Goal: Task Accomplishment & Management: Manage account settings

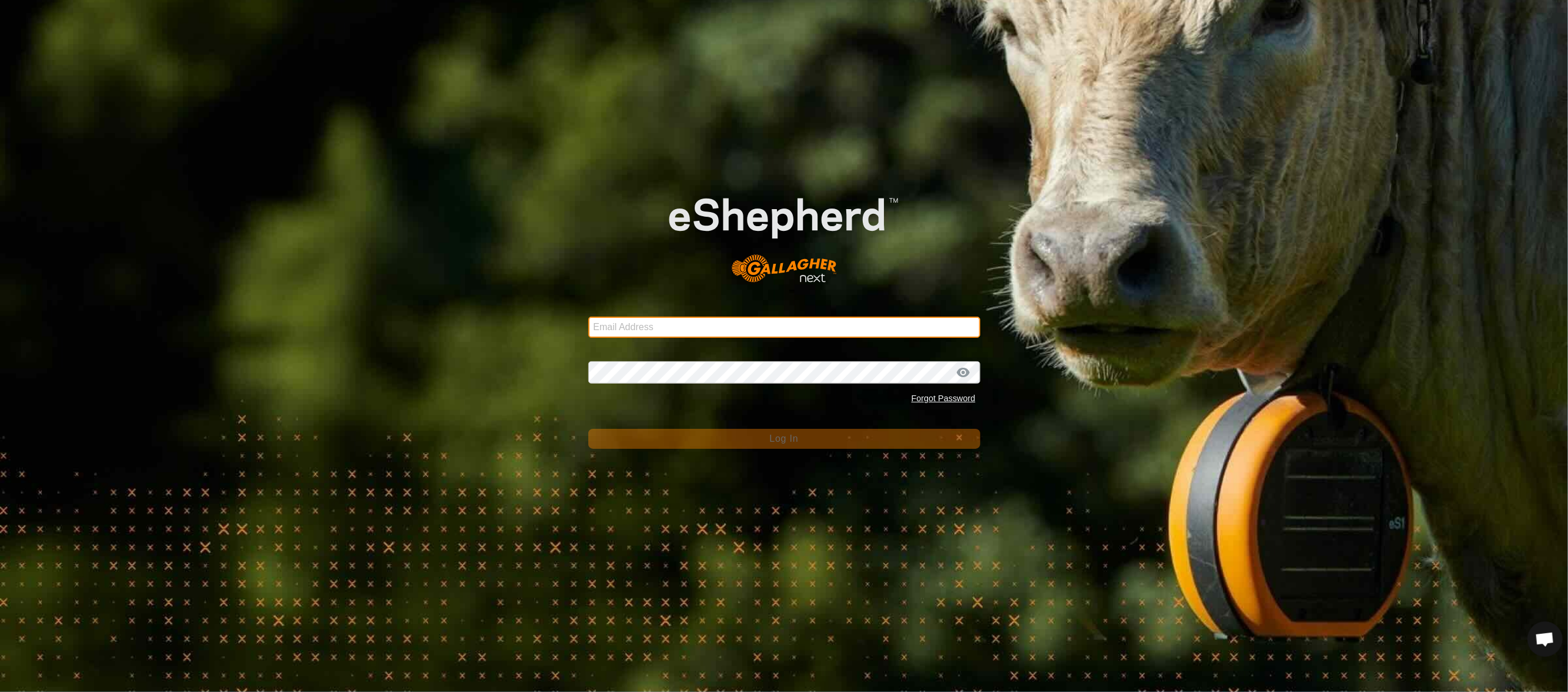
click at [725, 322] on input "Email Address" at bounding box center [784, 328] width 392 height 21
type input "[EMAIL_ADDRESS][PERSON_NAME][DOMAIN_NAME]"
click at [705, 354] on div "Password Forgot Password" at bounding box center [784, 379] width 392 height 63
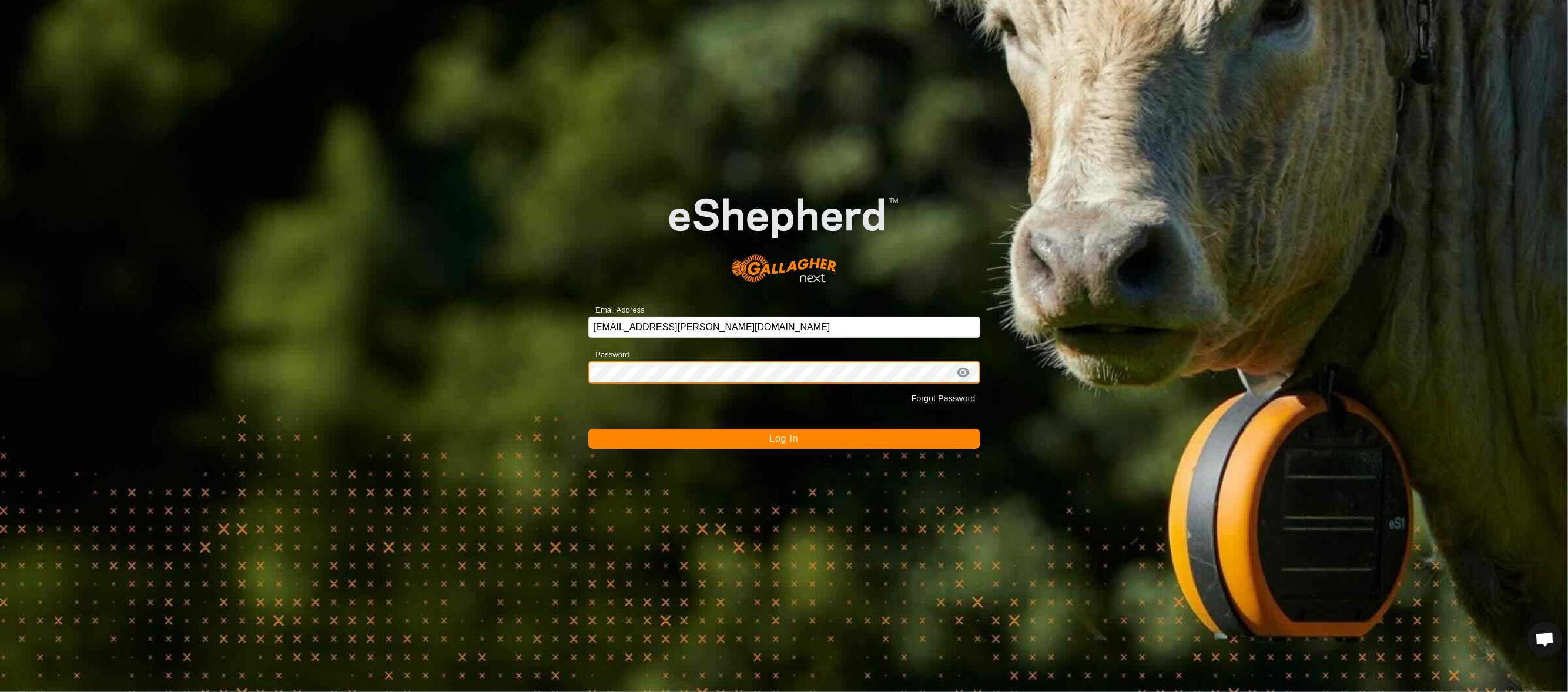
click at [588, 429] on button "Log In" at bounding box center [784, 438] width 392 height 20
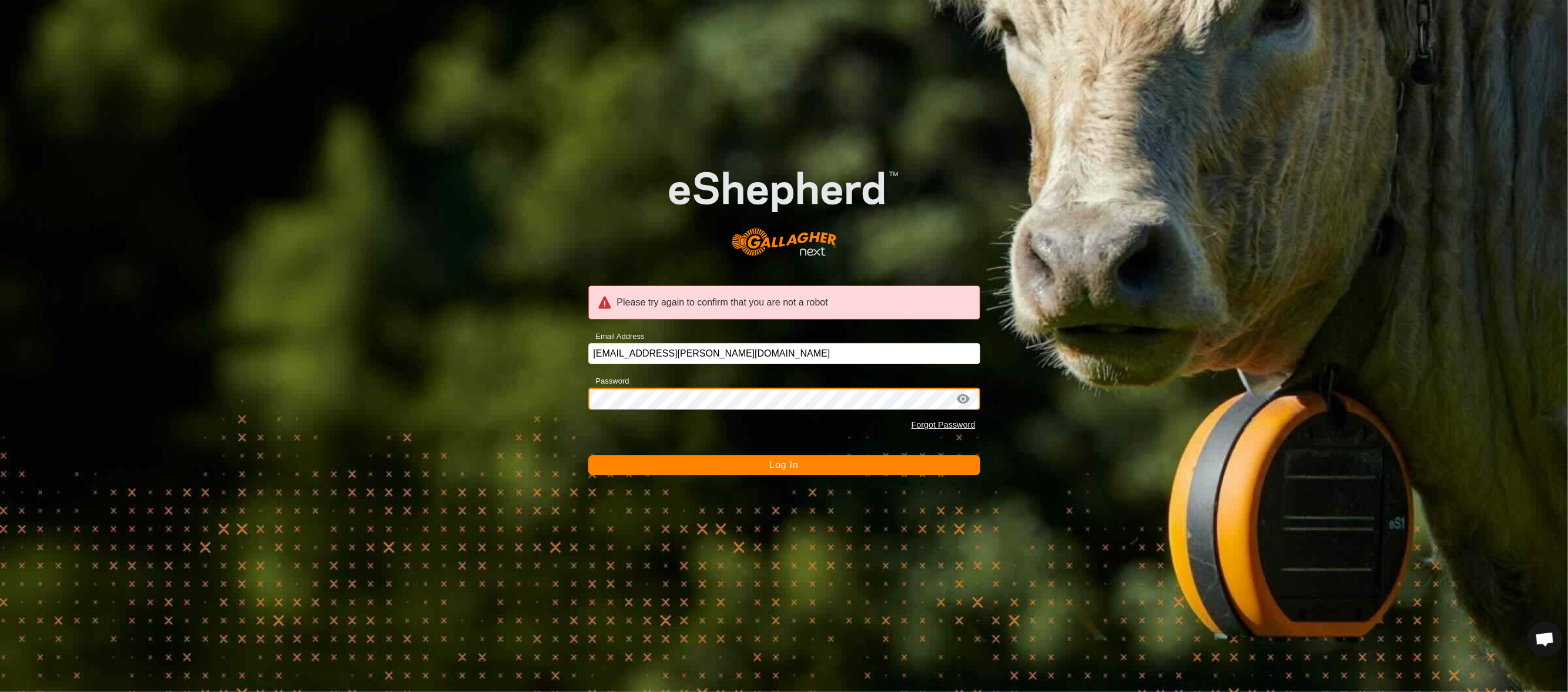
click at [588, 455] on button "Log In" at bounding box center [784, 465] width 392 height 20
click at [399, 380] on div "Please try again to confirm that you are not a robot Email Address kennedypj@ro…" at bounding box center [784, 346] width 1568 height 692
click at [588, 455] on button "Log In" at bounding box center [784, 465] width 392 height 20
click at [481, 360] on div "Please try again to confirm that you are not a robot Email Address kennedypj@ro…" at bounding box center [784, 346] width 1568 height 692
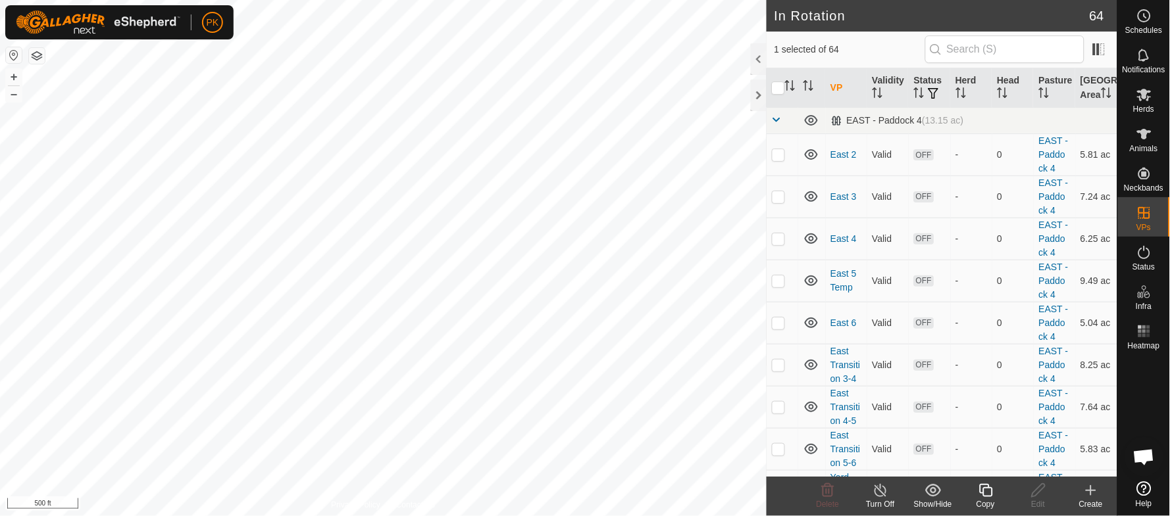
click at [986, 490] on icon at bounding box center [985, 491] width 16 height 16
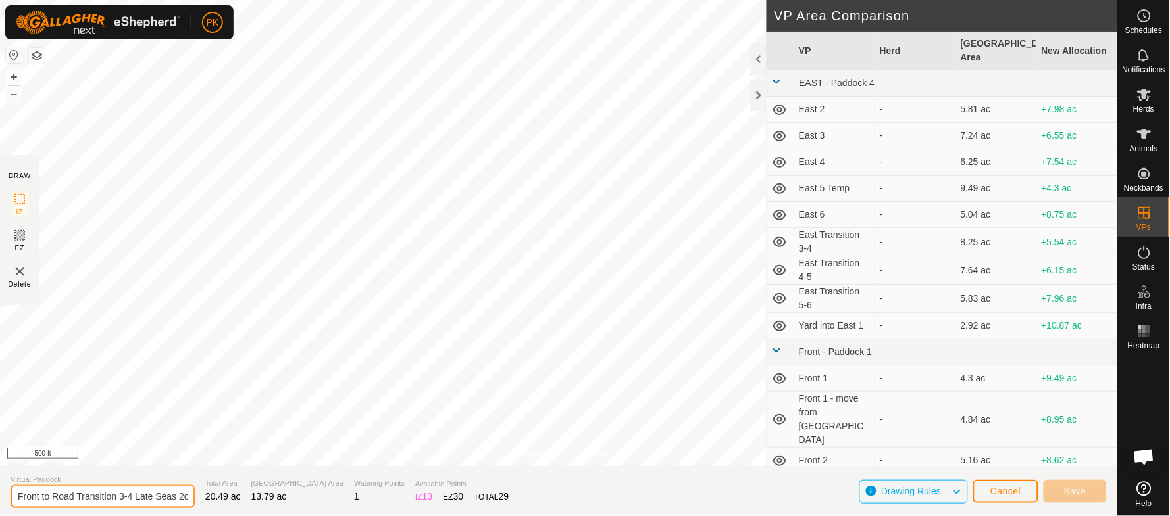
click at [135, 498] on input "Front to Road Transition 3-4 Late Seas 2on-VP004" at bounding box center [103, 496] width 184 height 23
type input "Front to Road Transition 4-5 Late Seas 2on-VP004"
click at [11, 81] on button "+" at bounding box center [14, 77] width 16 height 16
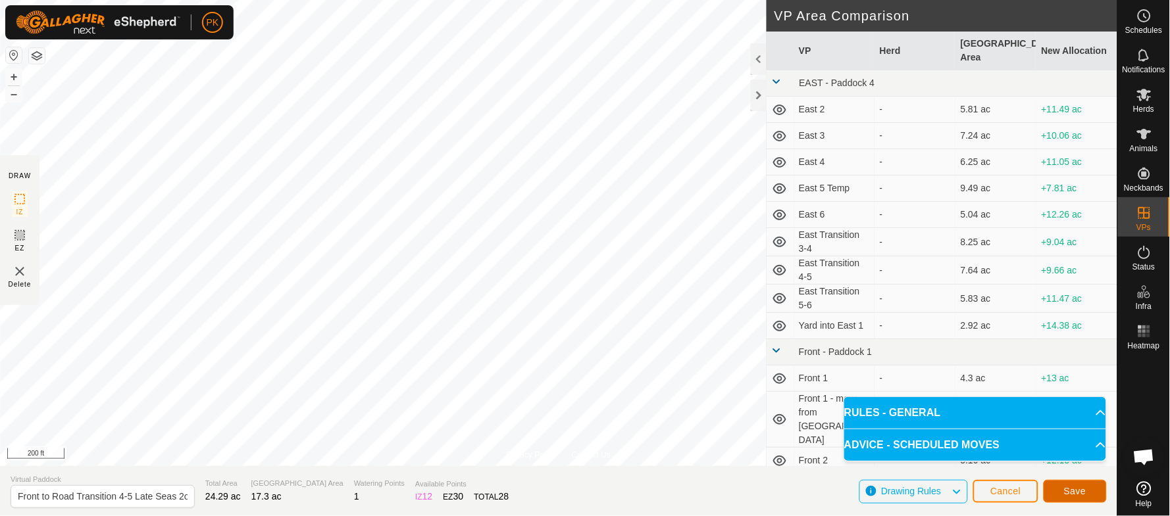
click at [1075, 495] on span "Save" at bounding box center [1075, 491] width 22 height 11
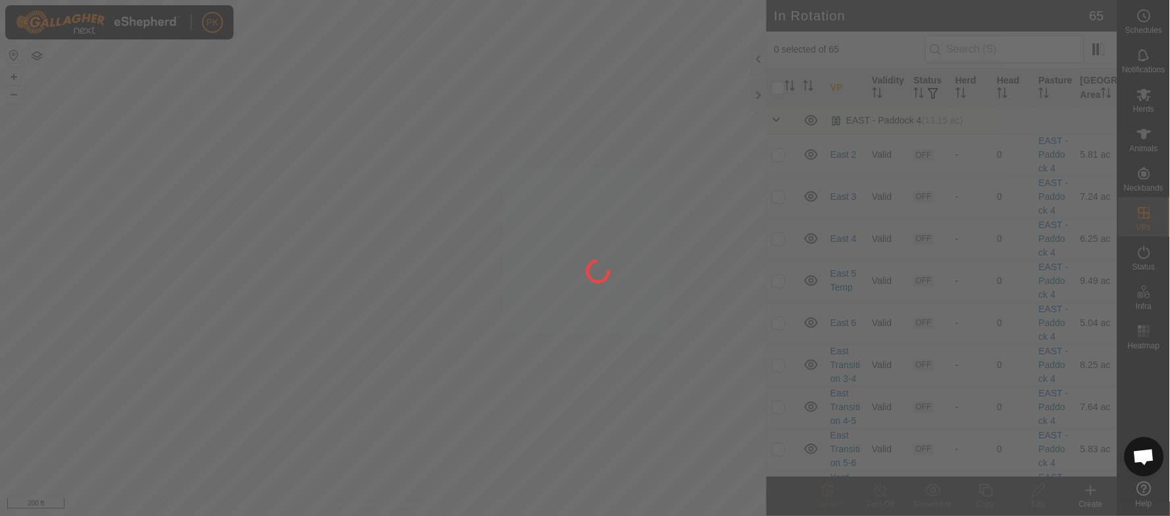
click at [1143, 22] on div at bounding box center [585, 258] width 1170 height 516
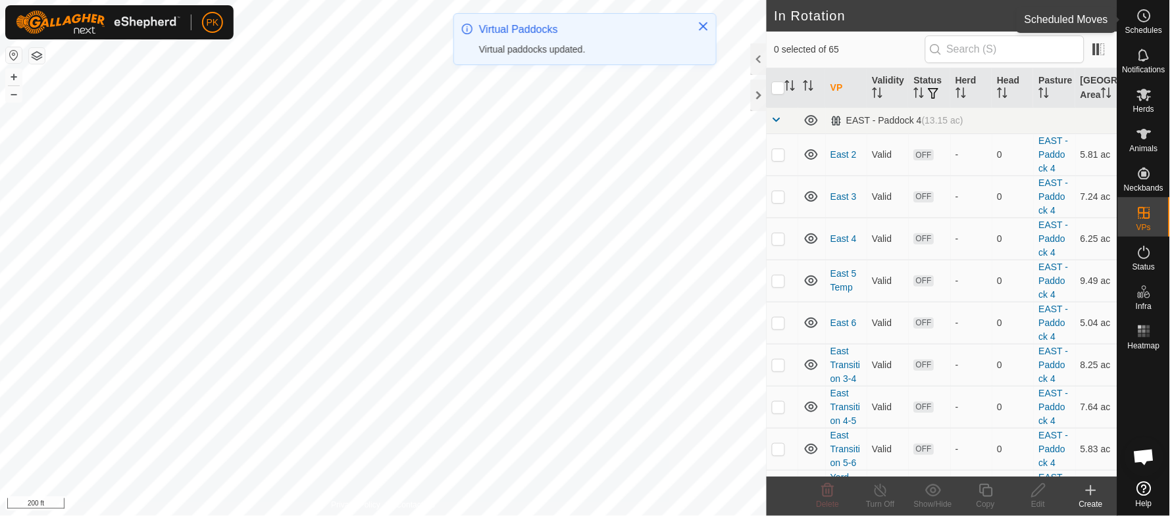
click at [1143, 22] on icon at bounding box center [1144, 16] width 16 height 16
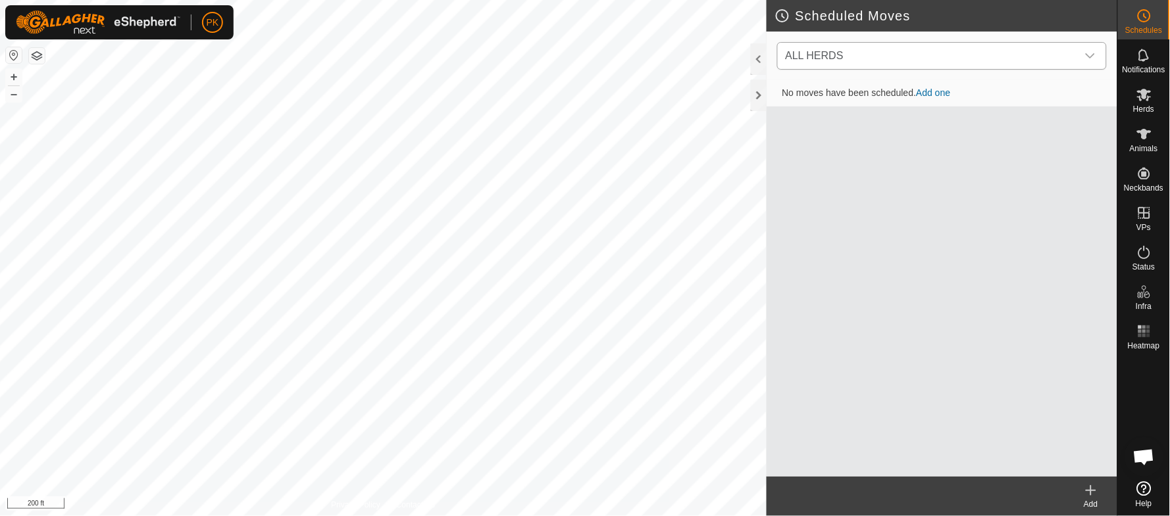
click at [929, 64] on span "ALL HERDS" at bounding box center [928, 56] width 297 height 26
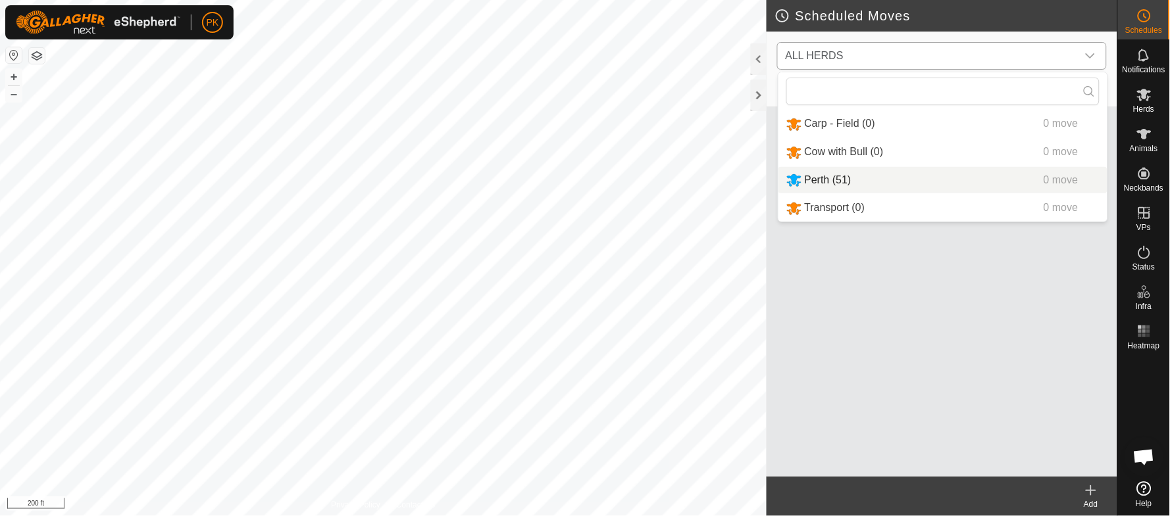
click at [831, 182] on li "Perth (51) 0 move" at bounding box center [942, 180] width 329 height 27
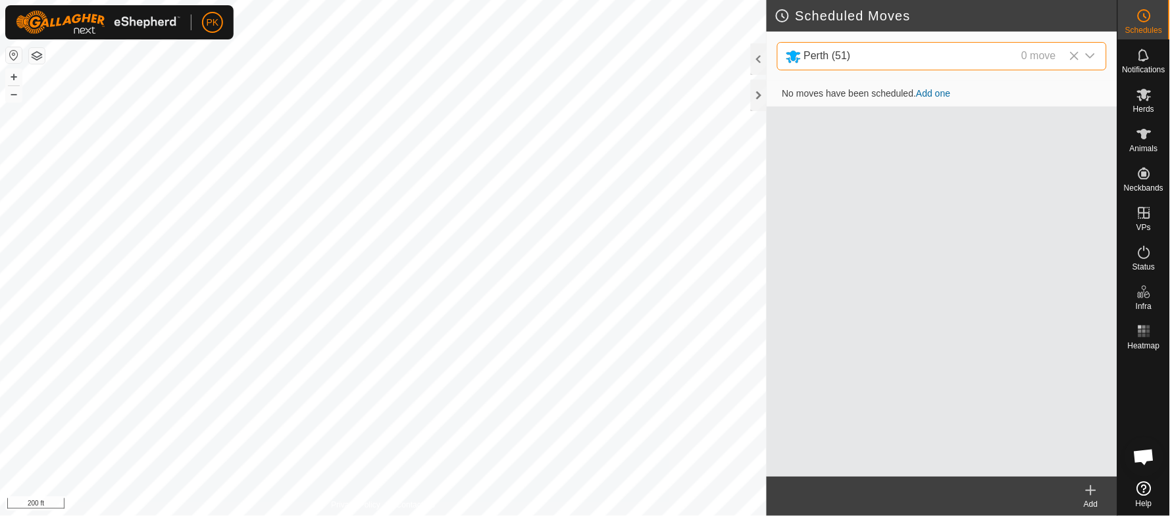
click at [939, 95] on link "Add one" at bounding box center [933, 93] width 34 height 11
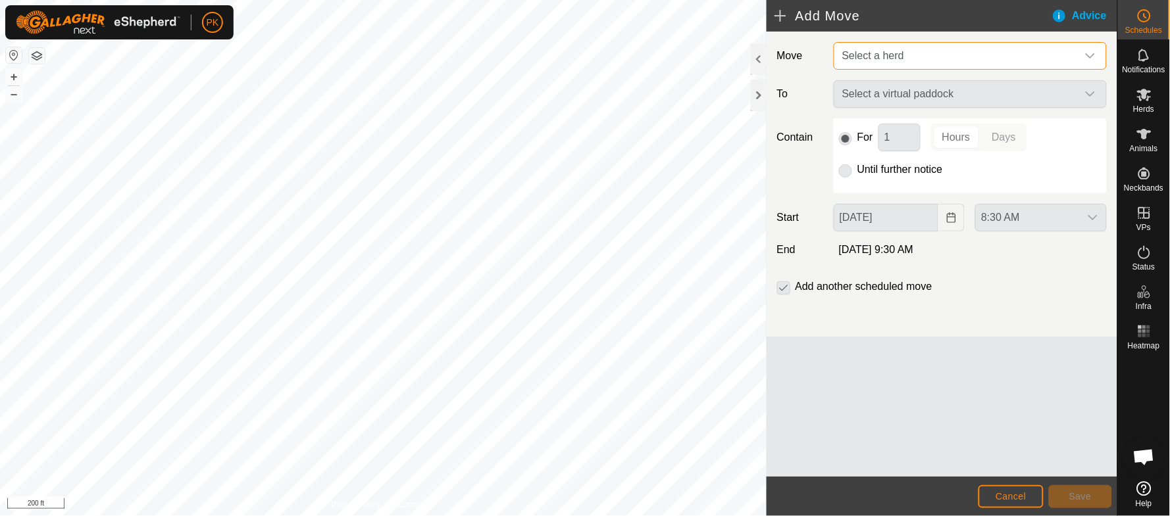
click at [928, 61] on span "Select a herd" at bounding box center [957, 56] width 240 height 26
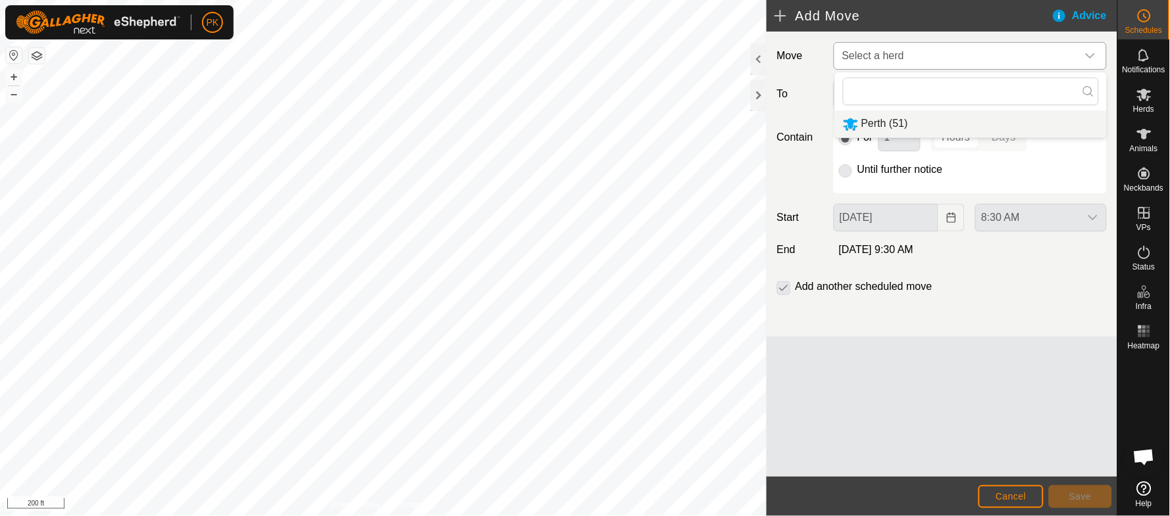
click at [894, 128] on li "Perth (51)" at bounding box center [971, 124] width 272 height 27
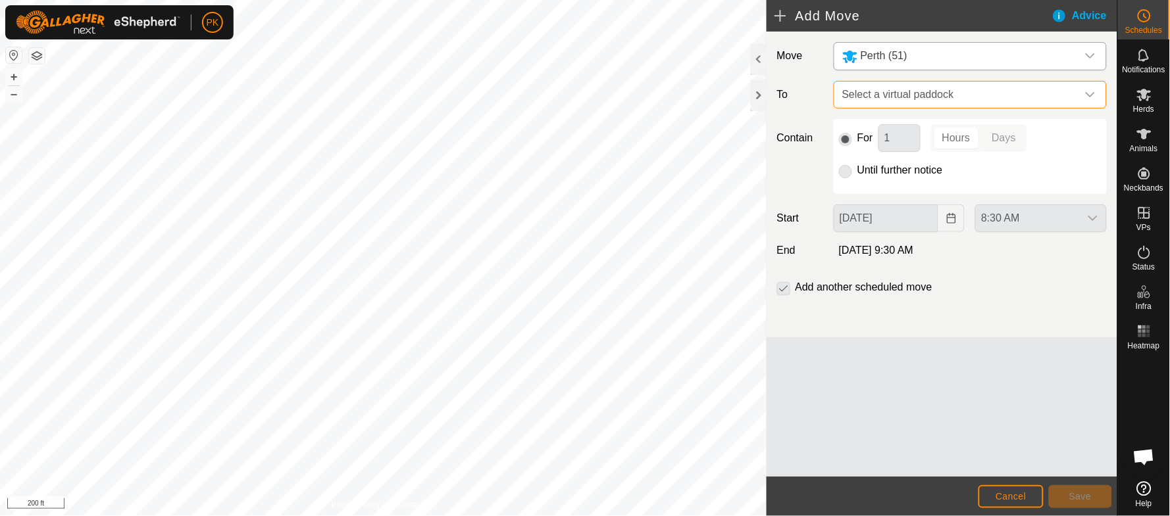
click at [910, 94] on span "Select a virtual paddock" at bounding box center [957, 95] width 240 height 26
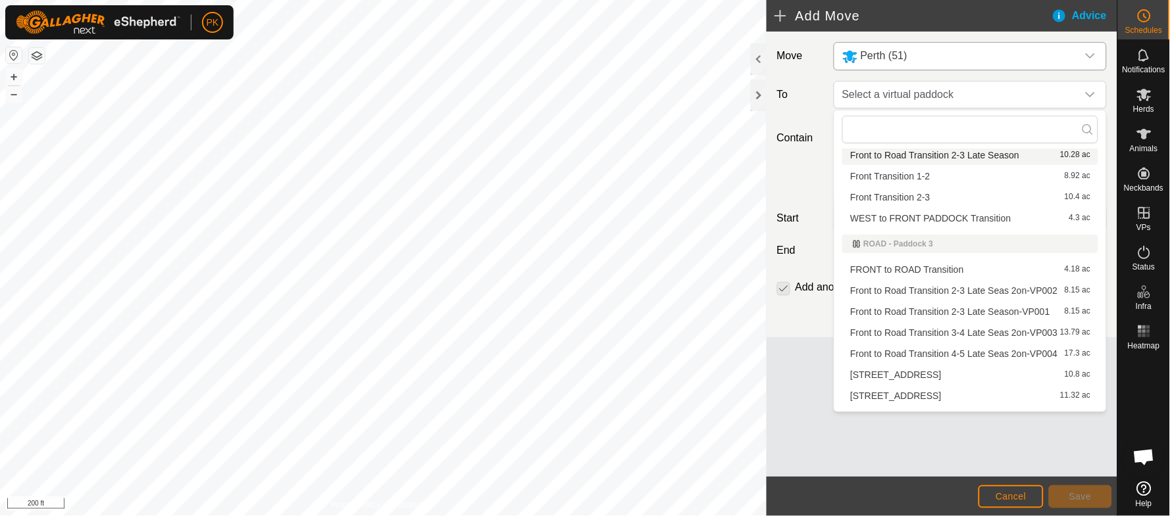
scroll to position [351, 0]
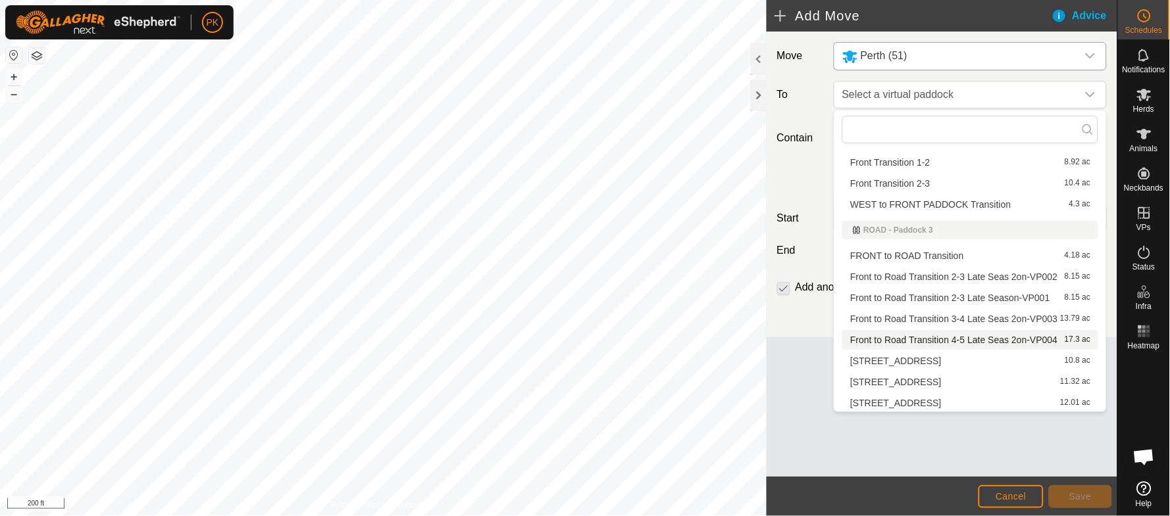
click at [932, 334] on li "Front to Road Transition 4-5 Late Seas 2on-VP004 17.3 ac" at bounding box center [970, 340] width 256 height 20
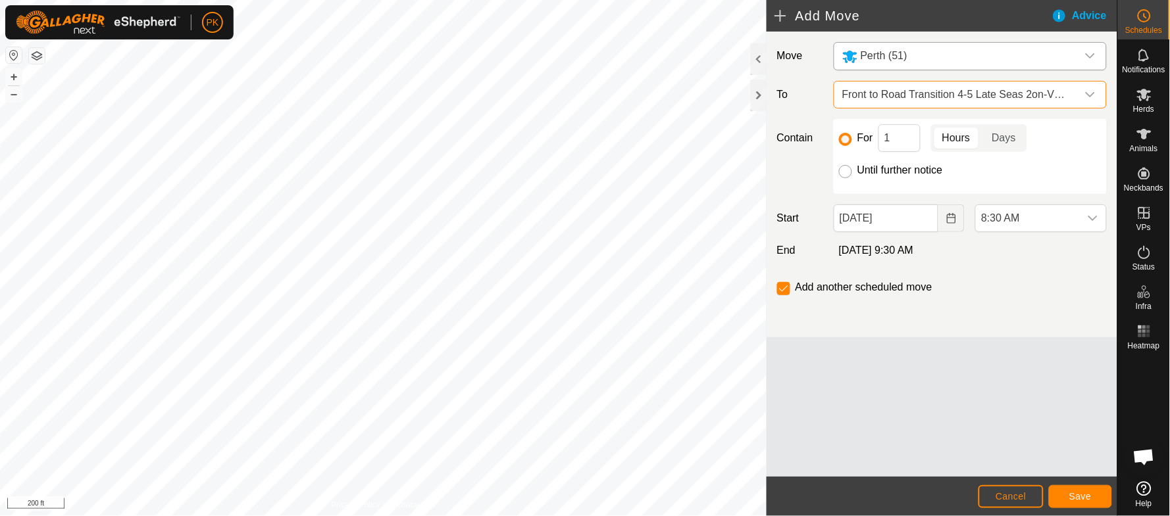
click at [841, 176] on input "Until further notice" at bounding box center [845, 171] width 13 height 13
radio input "true"
checkbox input "false"
click at [1099, 223] on div "dropdown trigger" at bounding box center [1092, 218] width 26 height 26
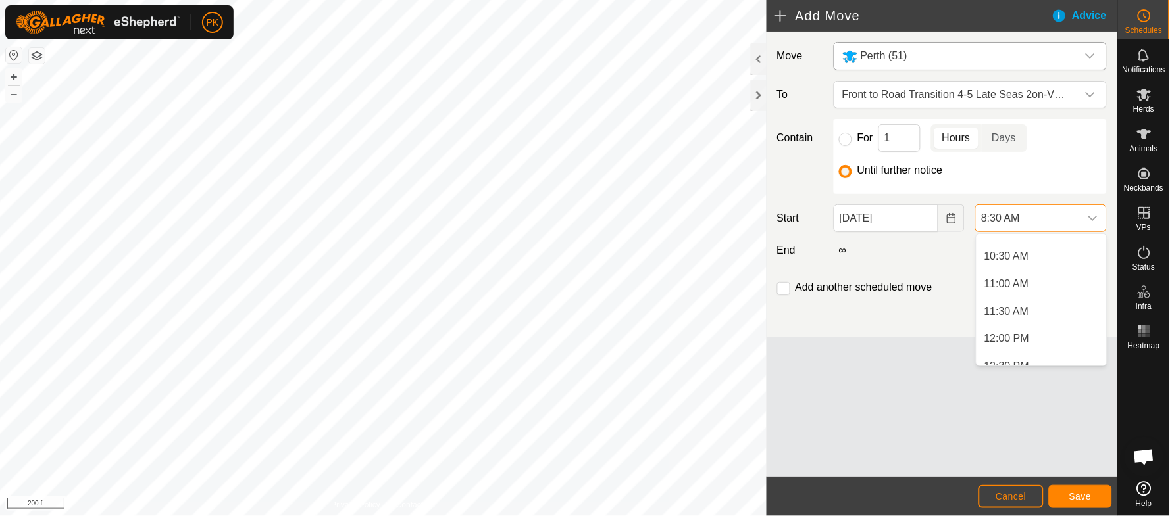
scroll to position [591, 0]
click at [1012, 285] on li "11:30 AM" at bounding box center [1041, 291] width 130 height 26
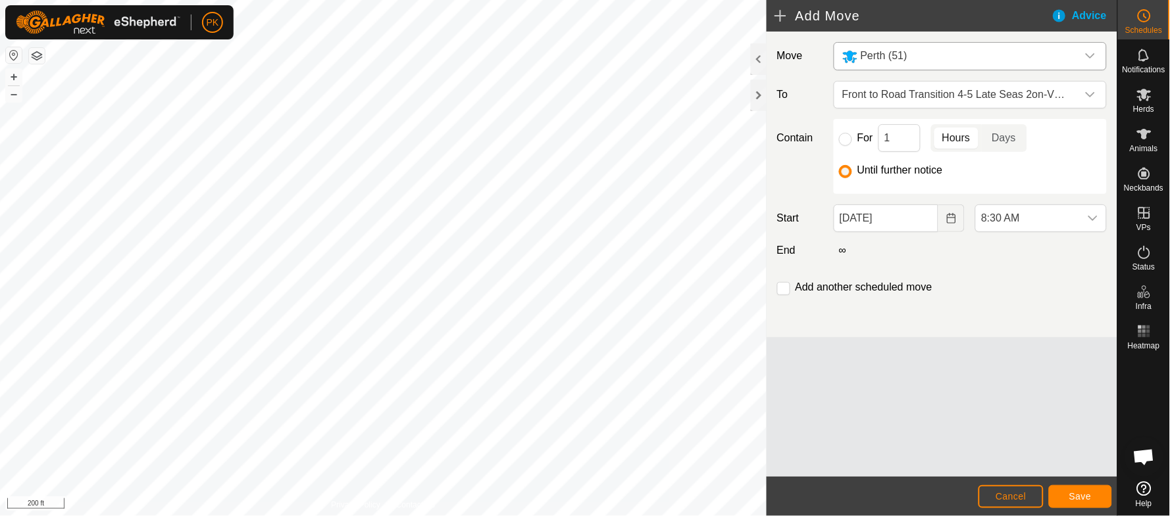
scroll to position [469, 0]
click at [1070, 493] on span "Save" at bounding box center [1080, 496] width 22 height 11
